Goal: Check status

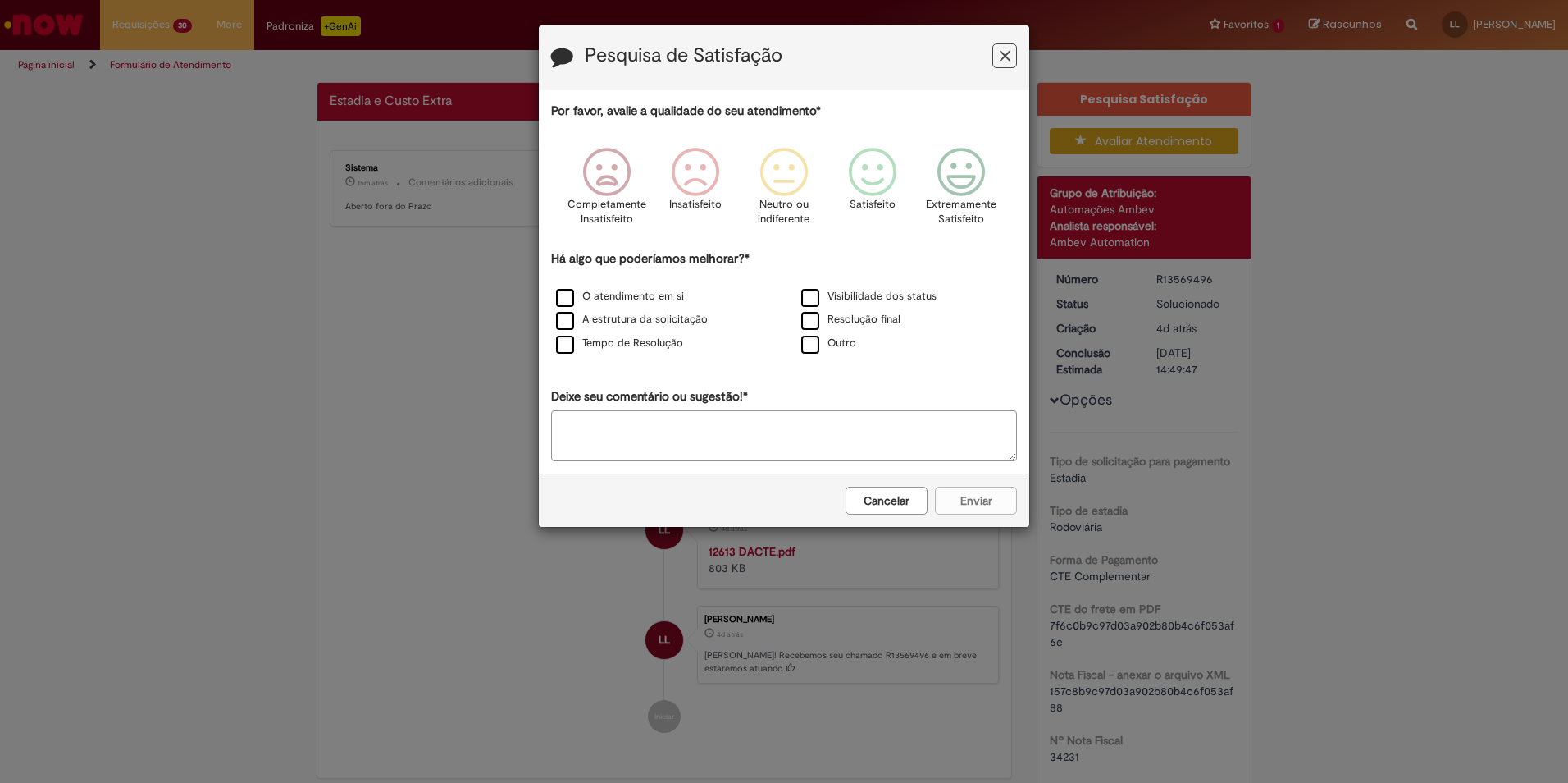
click at [879, 501] on button "Cancelar" at bounding box center [887, 501] width 82 height 28
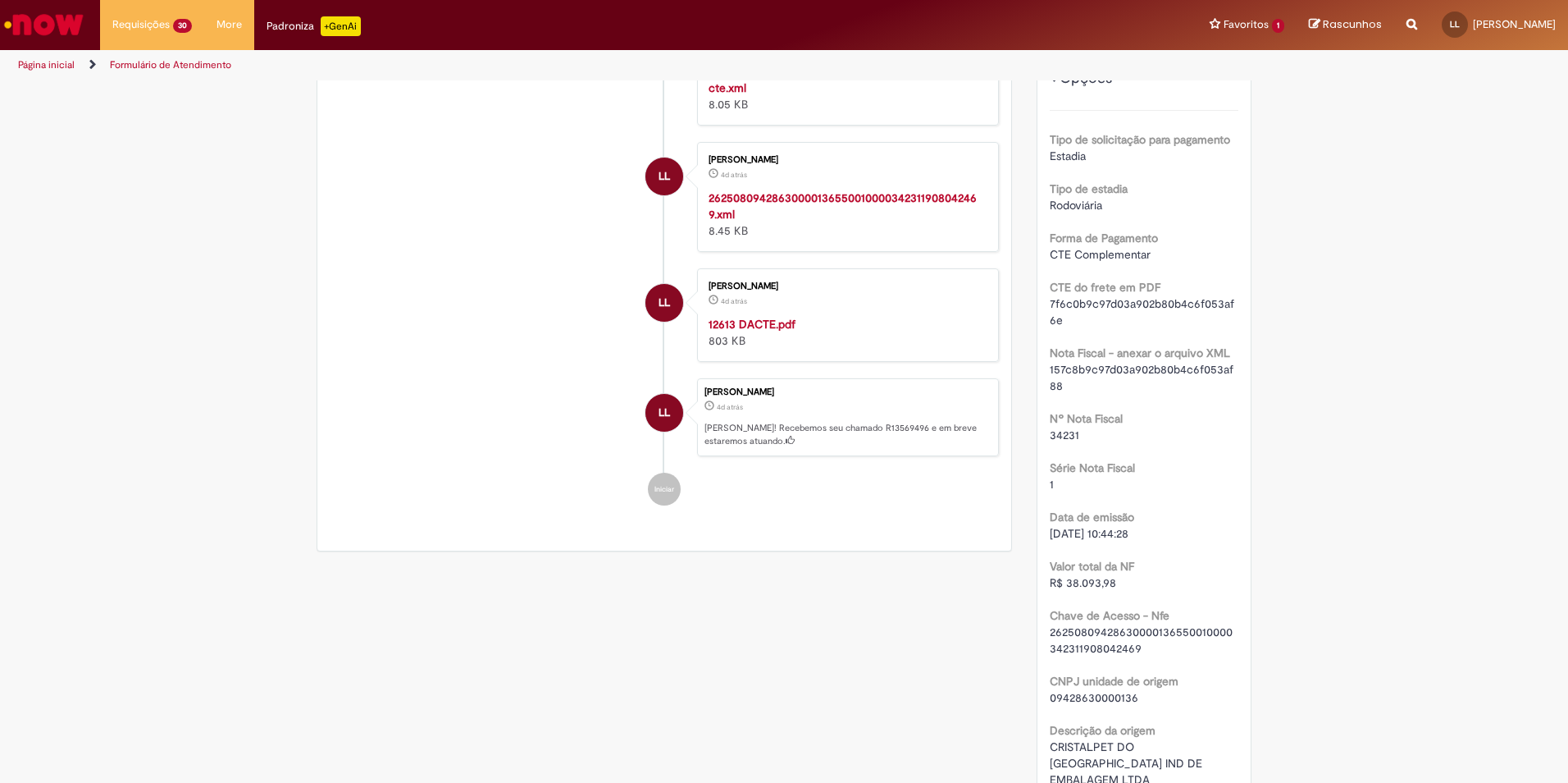
scroll to position [328, 0]
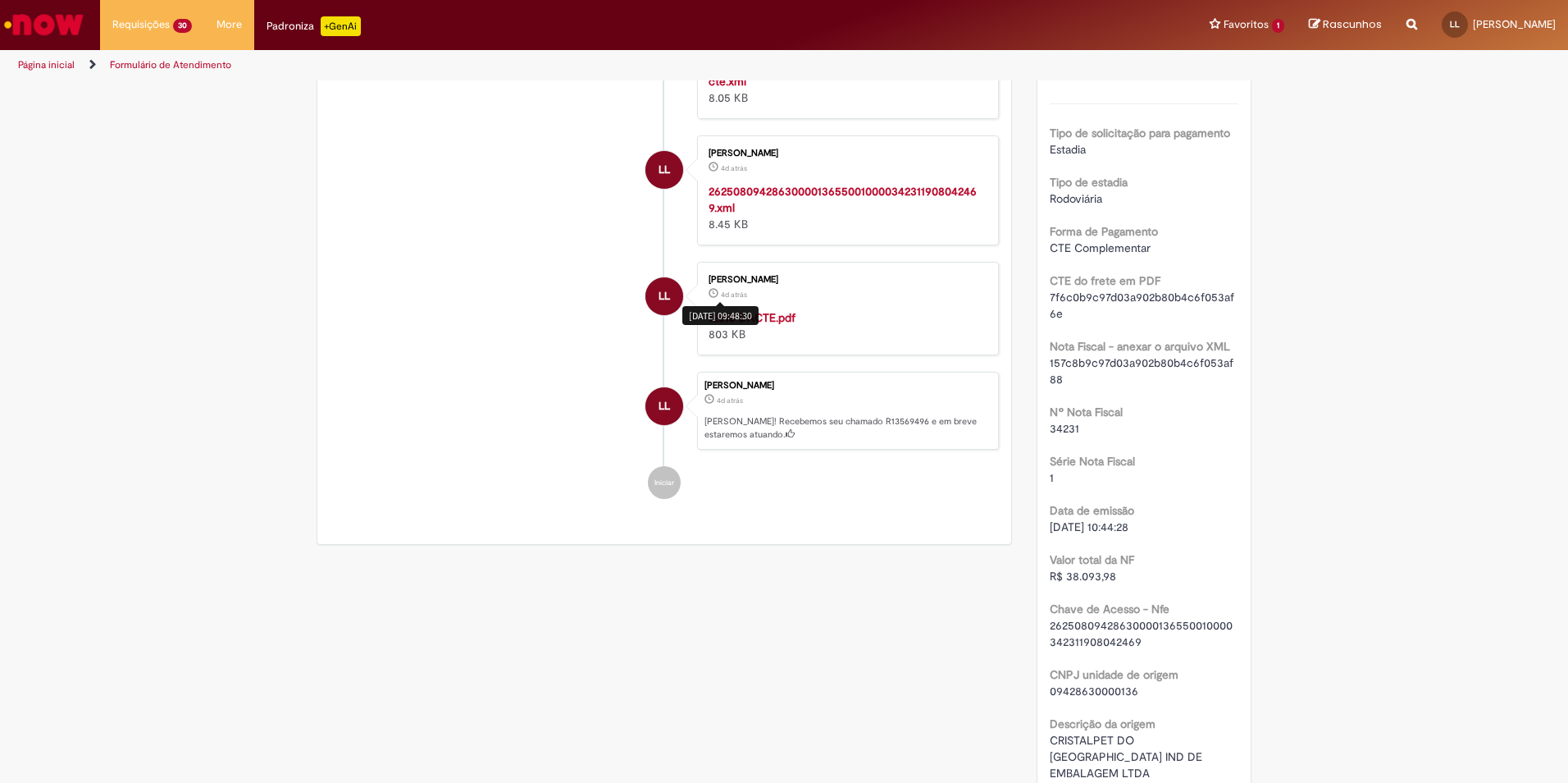
click at [736, 314] on div "[DATE] 09:48:30" at bounding box center [720, 316] width 76 height 19
click at [774, 320] on strong "12613 DACTE.pdf" at bounding box center [752, 317] width 87 height 15
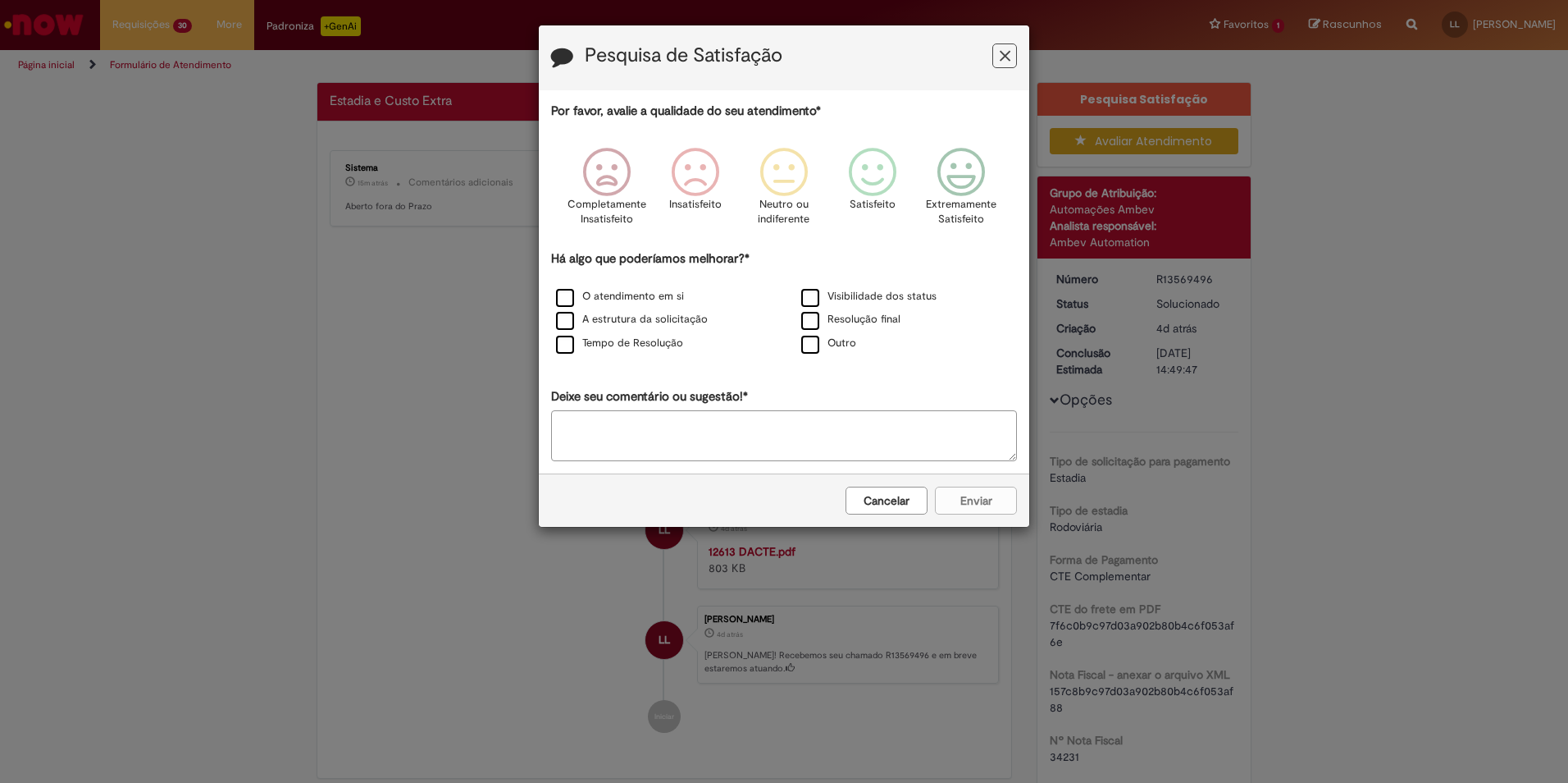
click at [905, 494] on button "Cancelar" at bounding box center [887, 501] width 82 height 28
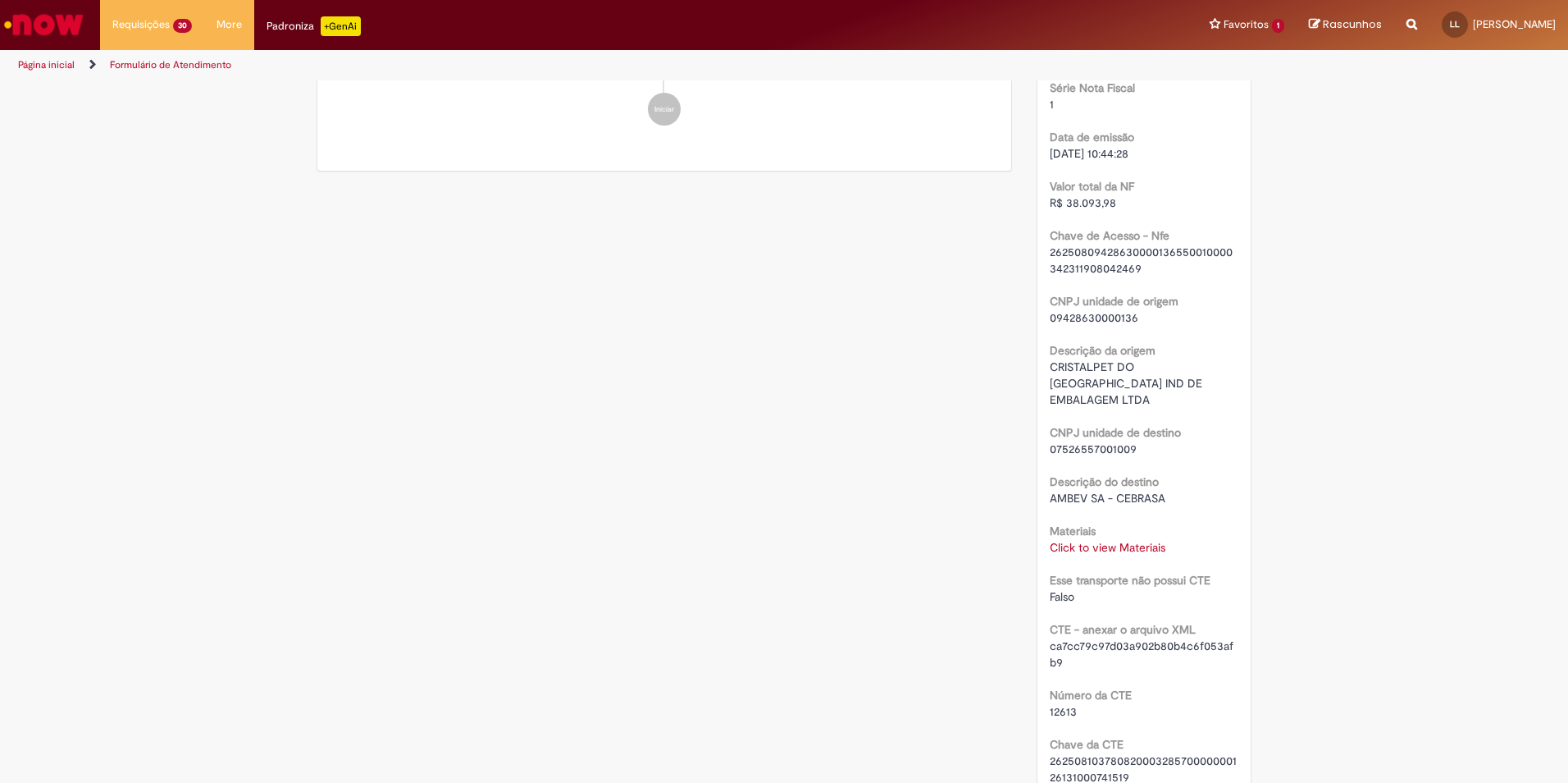
scroll to position [738, 0]
